Goal: Task Accomplishment & Management: Manage account settings

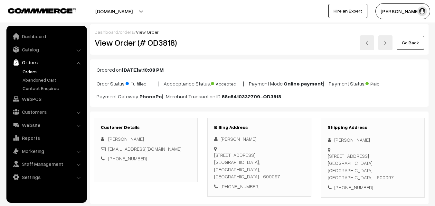
click at [25, 73] on link "Orders" at bounding box center [53, 71] width 64 height 7
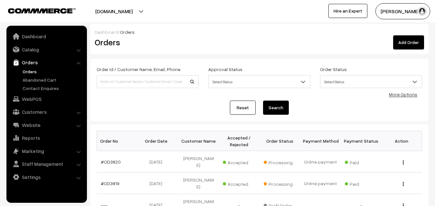
click at [237, 107] on link "Reset" at bounding box center [243, 108] width 26 height 14
click at [112, 82] on input at bounding box center [147, 81] width 102 height 13
type input "poo"
click at [114, 162] on link "#OD3820" at bounding box center [111, 161] width 20 height 5
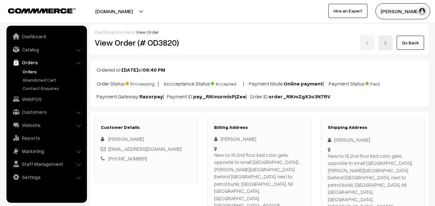
click at [416, 43] on link "Go Back" at bounding box center [409, 43] width 27 height 14
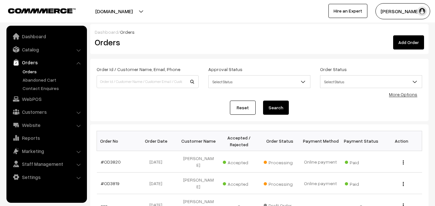
click at [236, 109] on link "Reset" at bounding box center [243, 108] width 26 height 14
click at [134, 82] on input at bounding box center [147, 81] width 102 height 13
type input "my"
click at [111, 185] on link "#OD3819" at bounding box center [110, 183] width 19 height 5
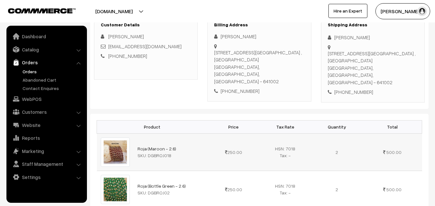
scroll to position [161, 0]
